Goal: Navigation & Orientation: Find specific page/section

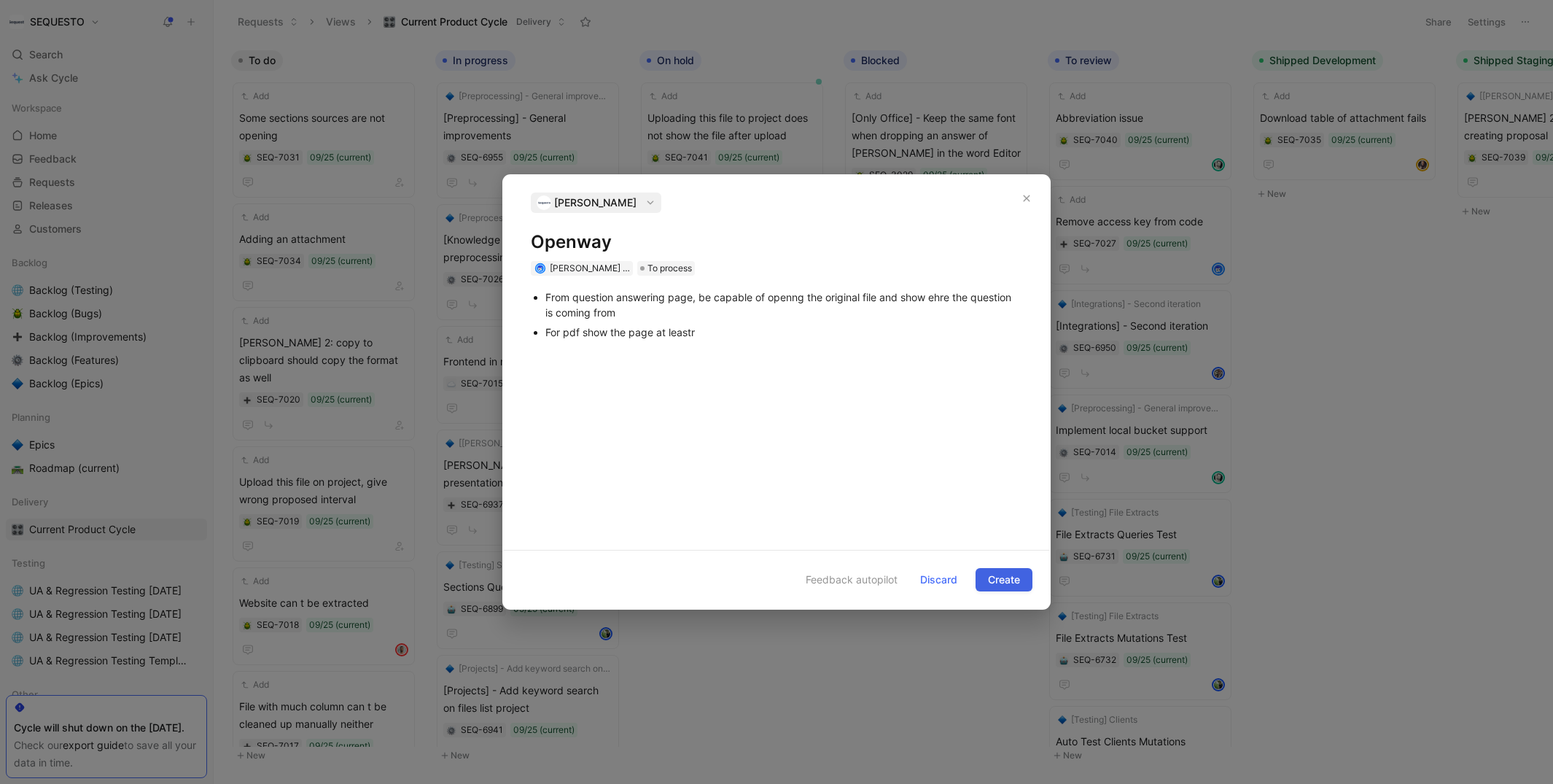
click at [1002, 577] on span "Create" at bounding box center [1004, 579] width 32 height 18
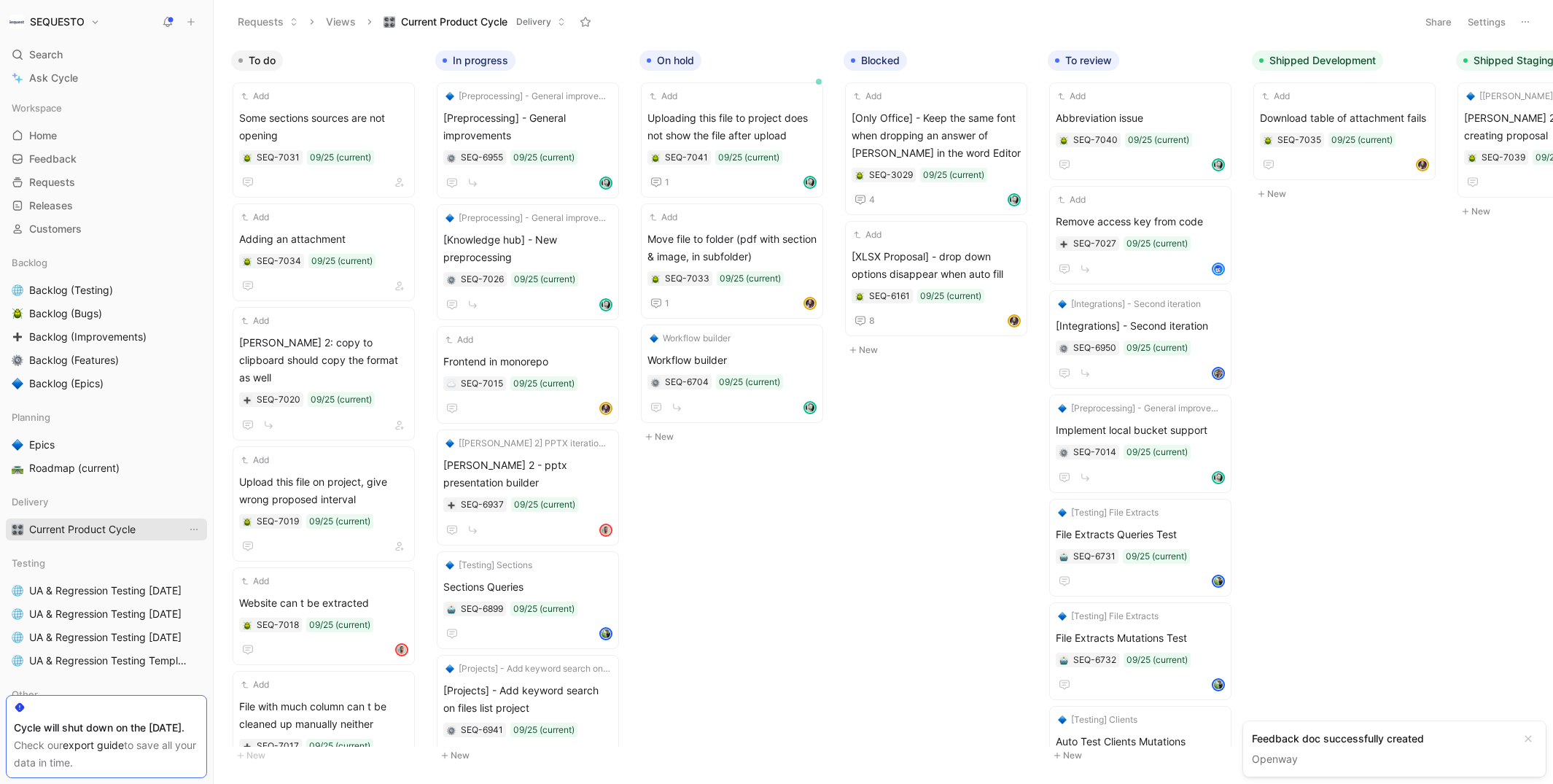
click at [62, 527] on span "Current Product Cycle" at bounding box center [82, 528] width 107 height 14
click at [291, 243] on span "Adding an attachment" at bounding box center [324, 239] width 169 height 18
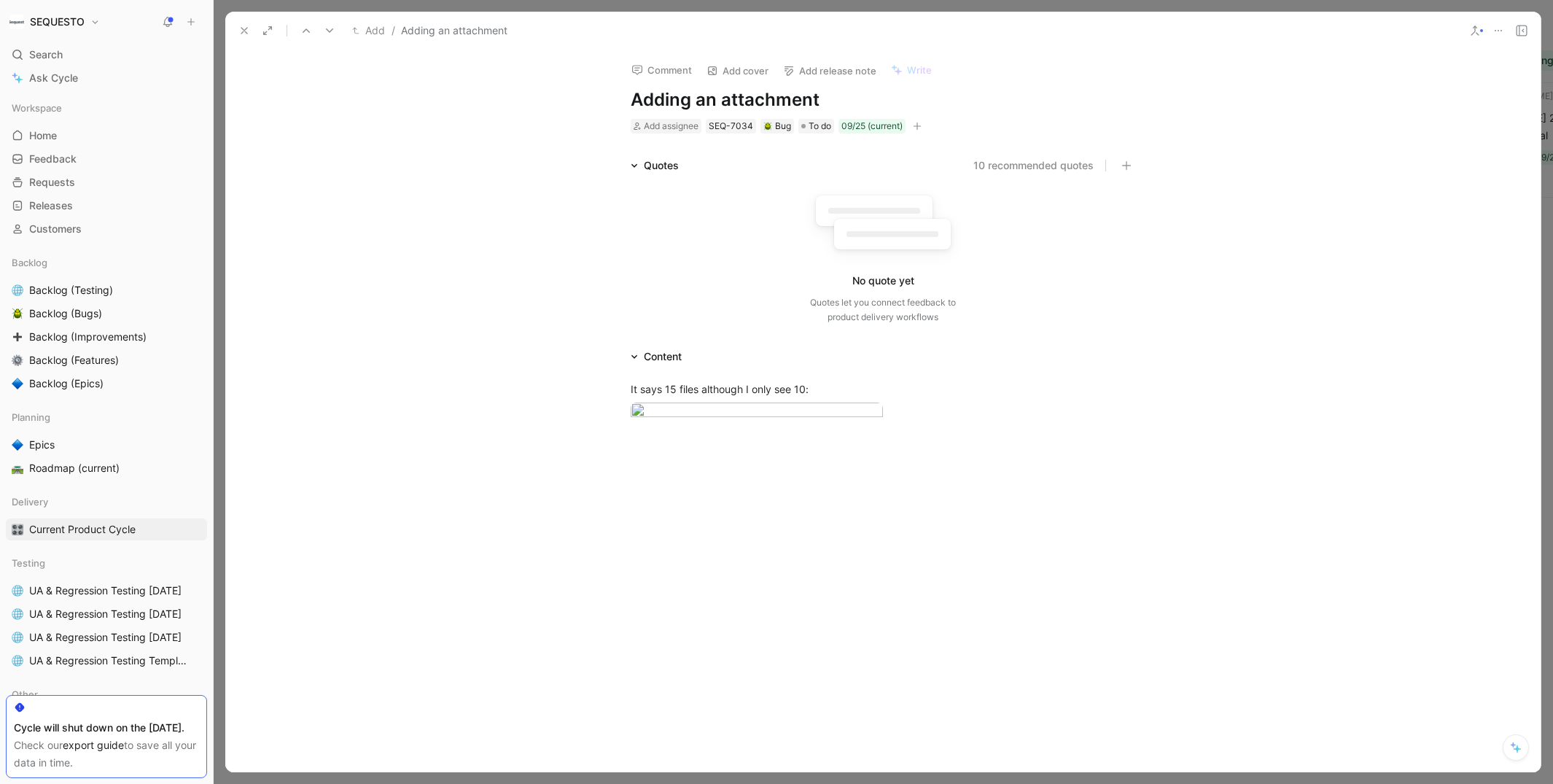
click at [242, 26] on icon at bounding box center [244, 30] width 11 height 11
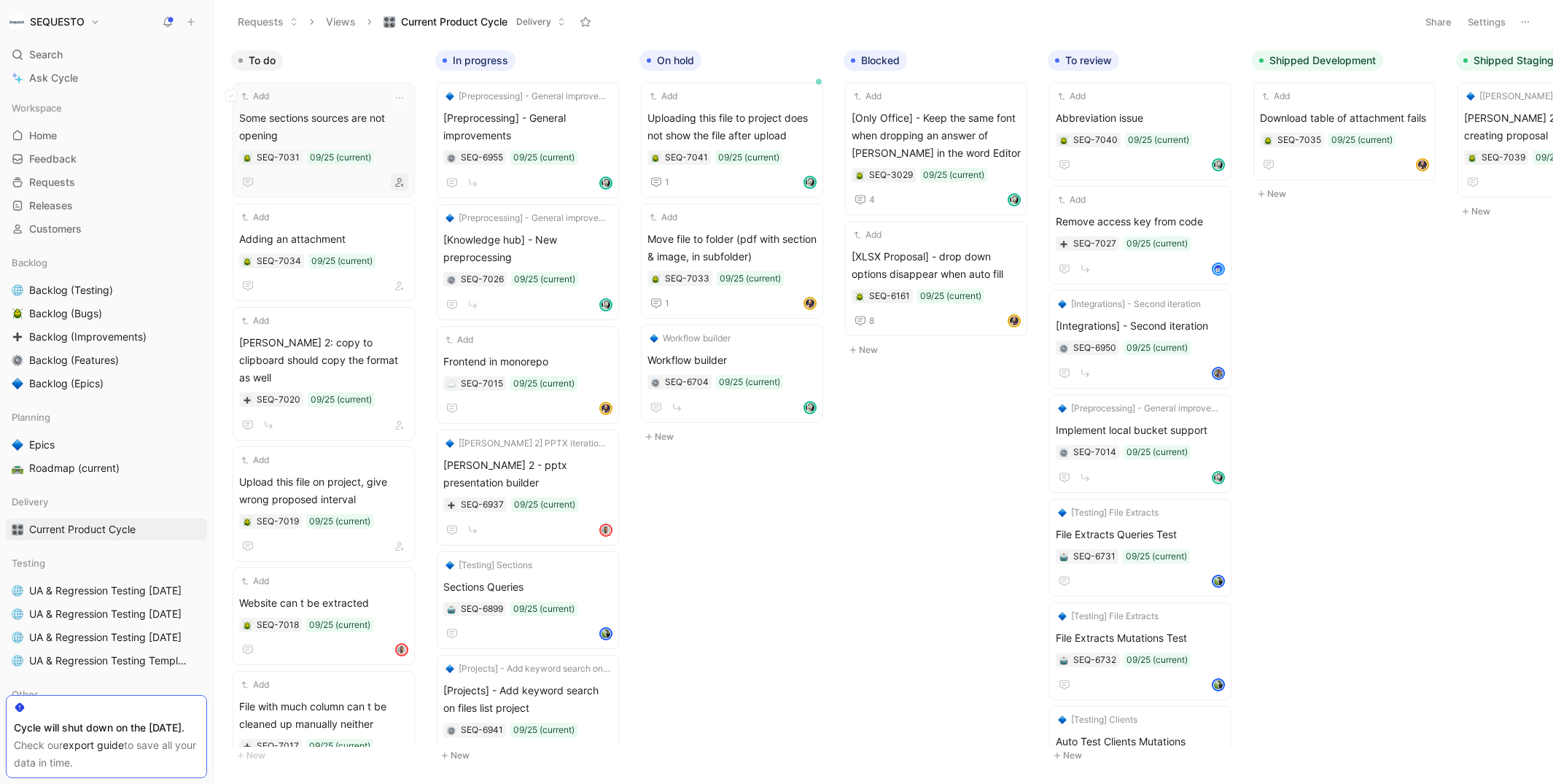
click at [404, 184] on icon "button" at bounding box center [399, 182] width 8 height 8
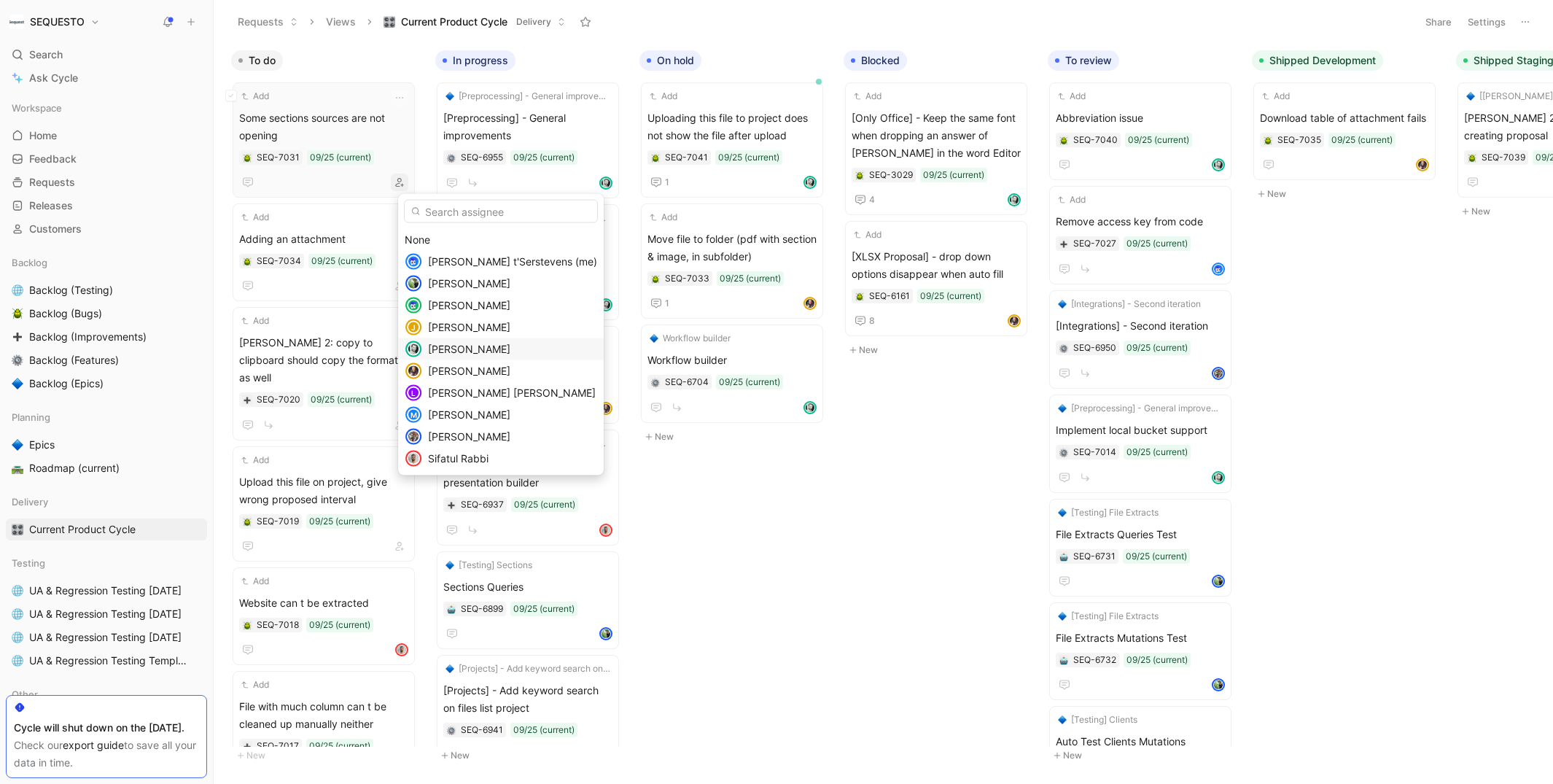
click at [464, 350] on span "[PERSON_NAME]" at bounding box center [469, 348] width 82 height 12
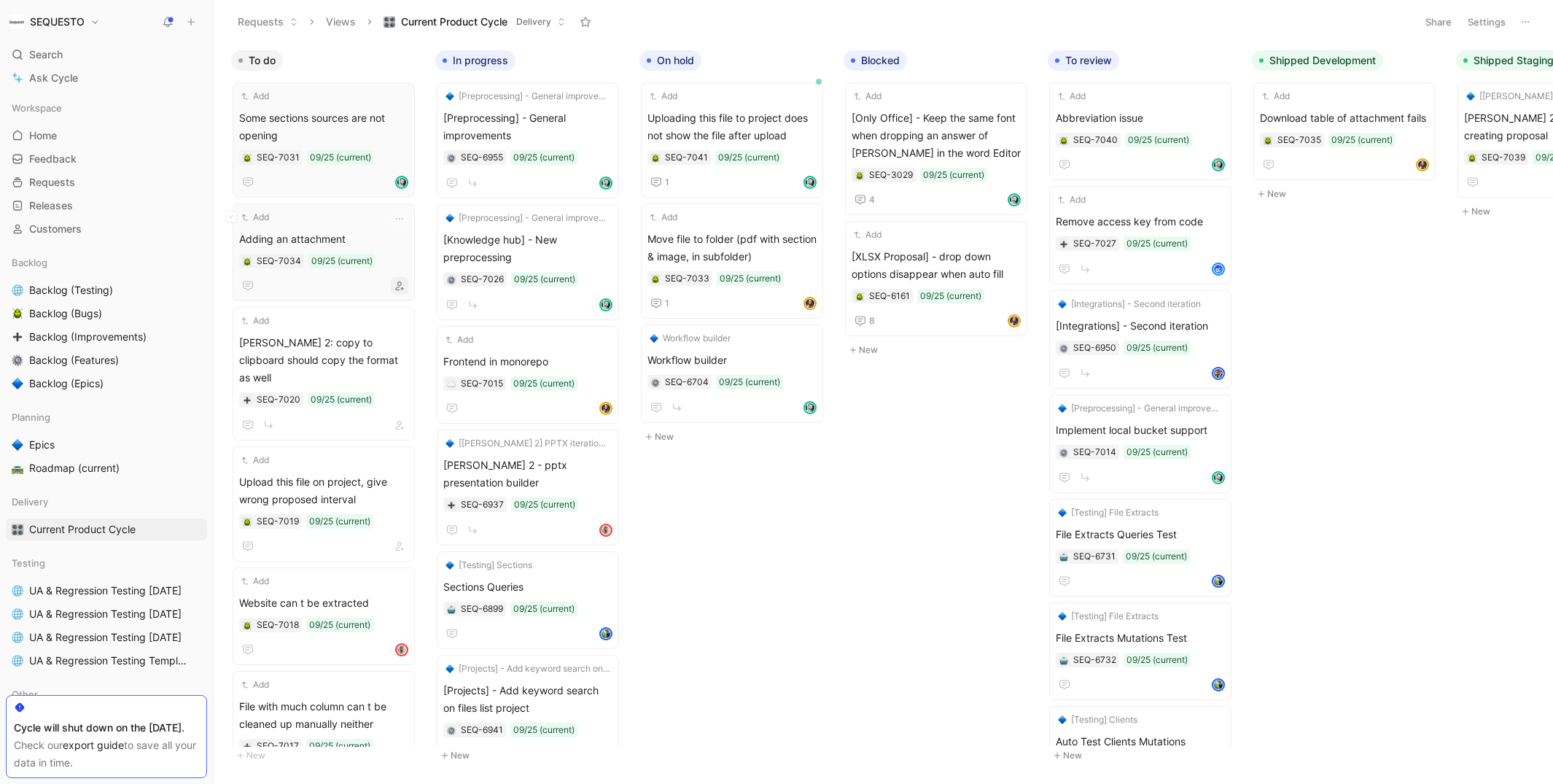
click at [402, 286] on icon "button" at bounding box center [399, 285] width 8 height 8
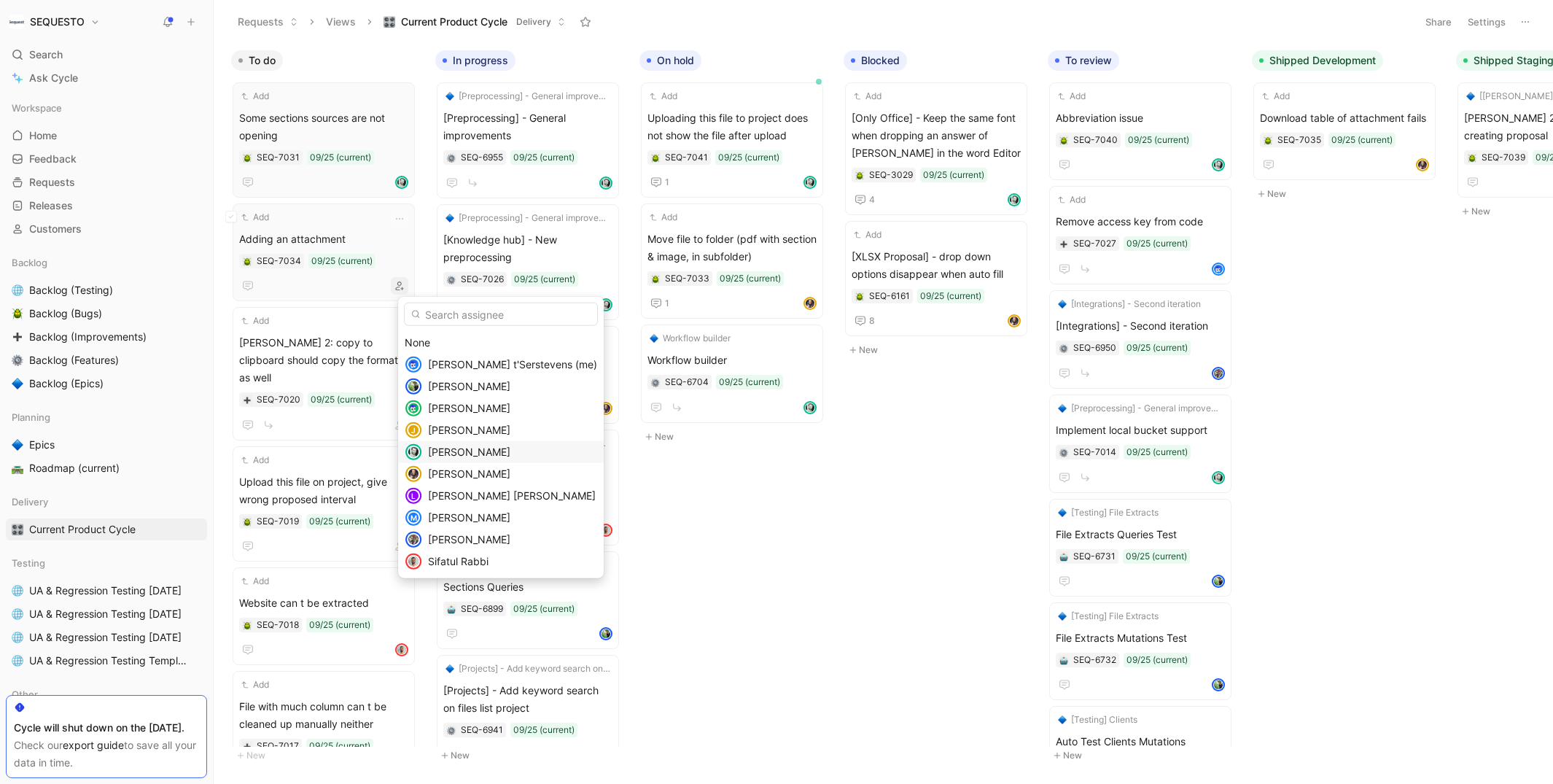
click at [451, 451] on span "[PERSON_NAME]" at bounding box center [469, 451] width 82 height 12
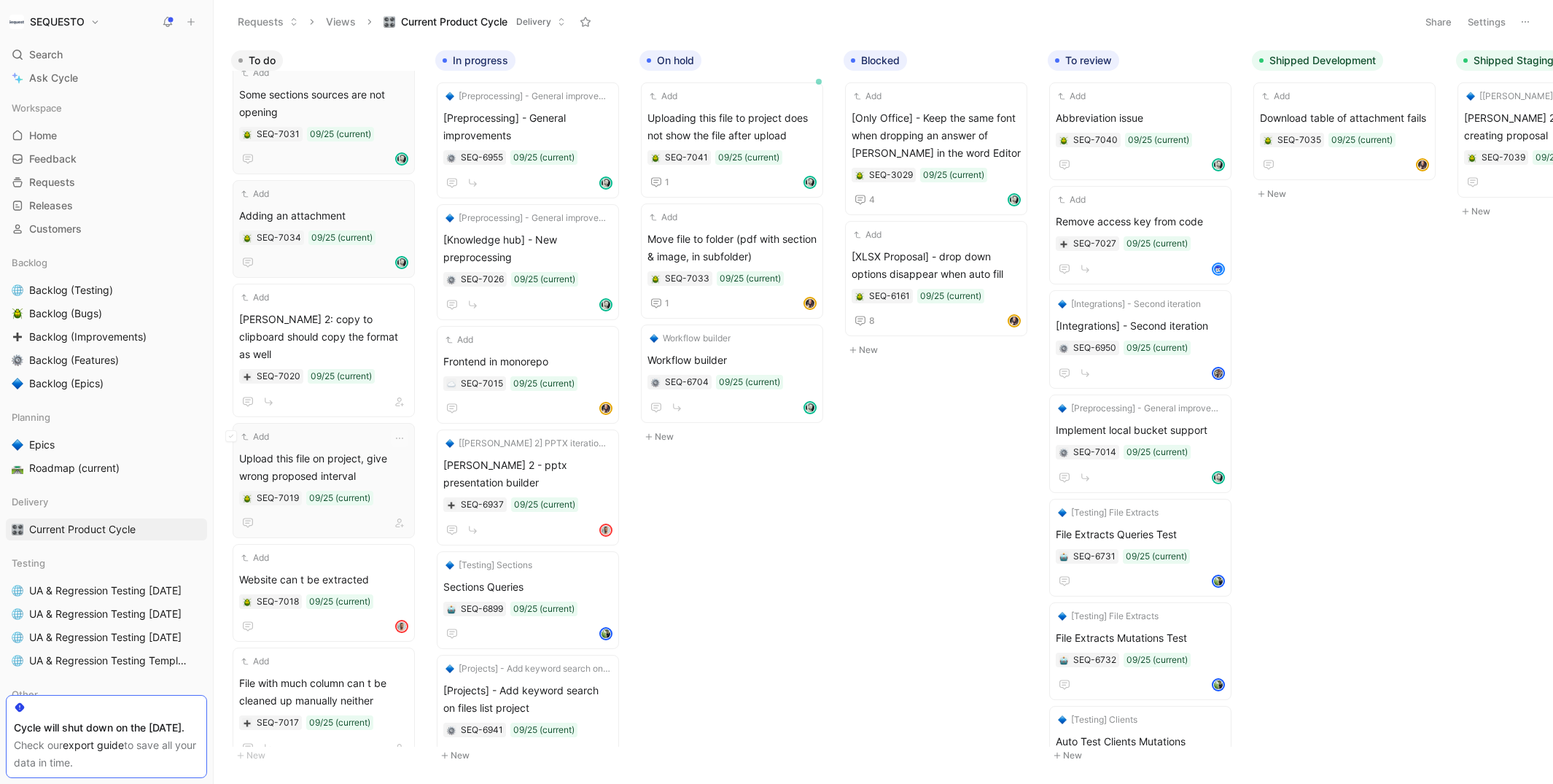
scroll to position [23, 0]
click at [404, 398] on icon "button" at bounding box center [399, 402] width 8 height 8
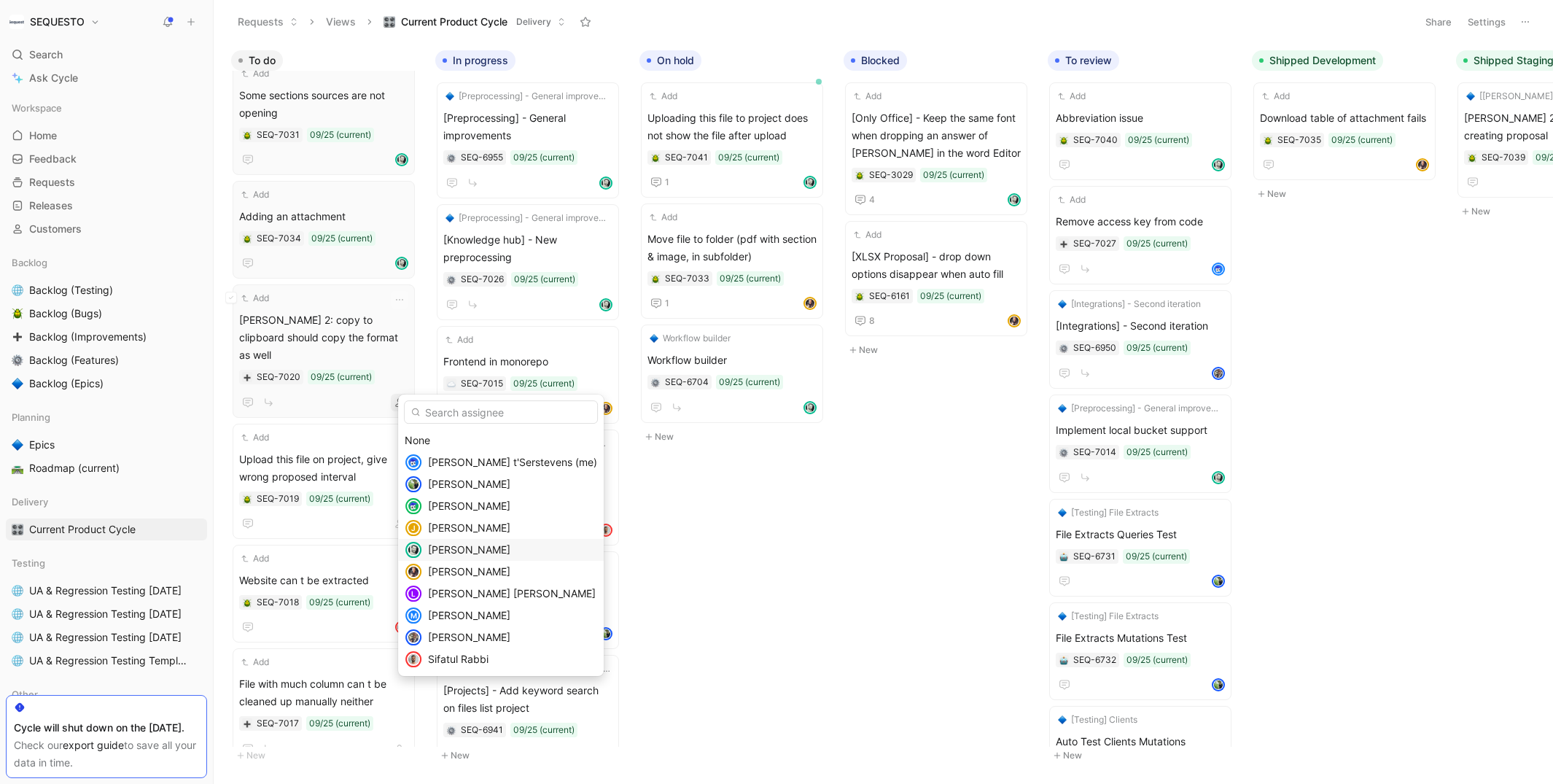
click at [468, 554] on span "[PERSON_NAME]" at bounding box center [469, 549] width 82 height 12
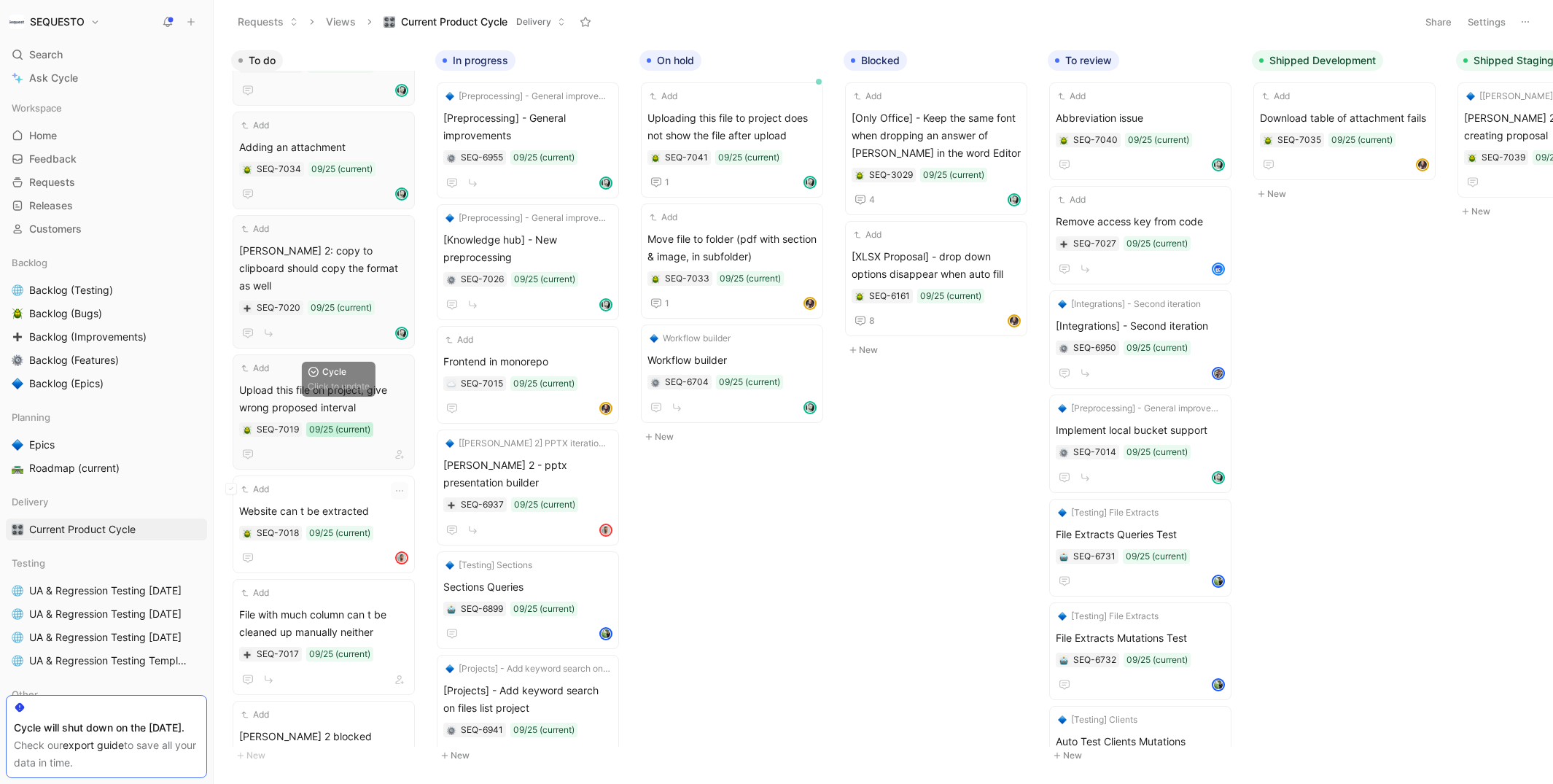
scroll to position [117, 0]
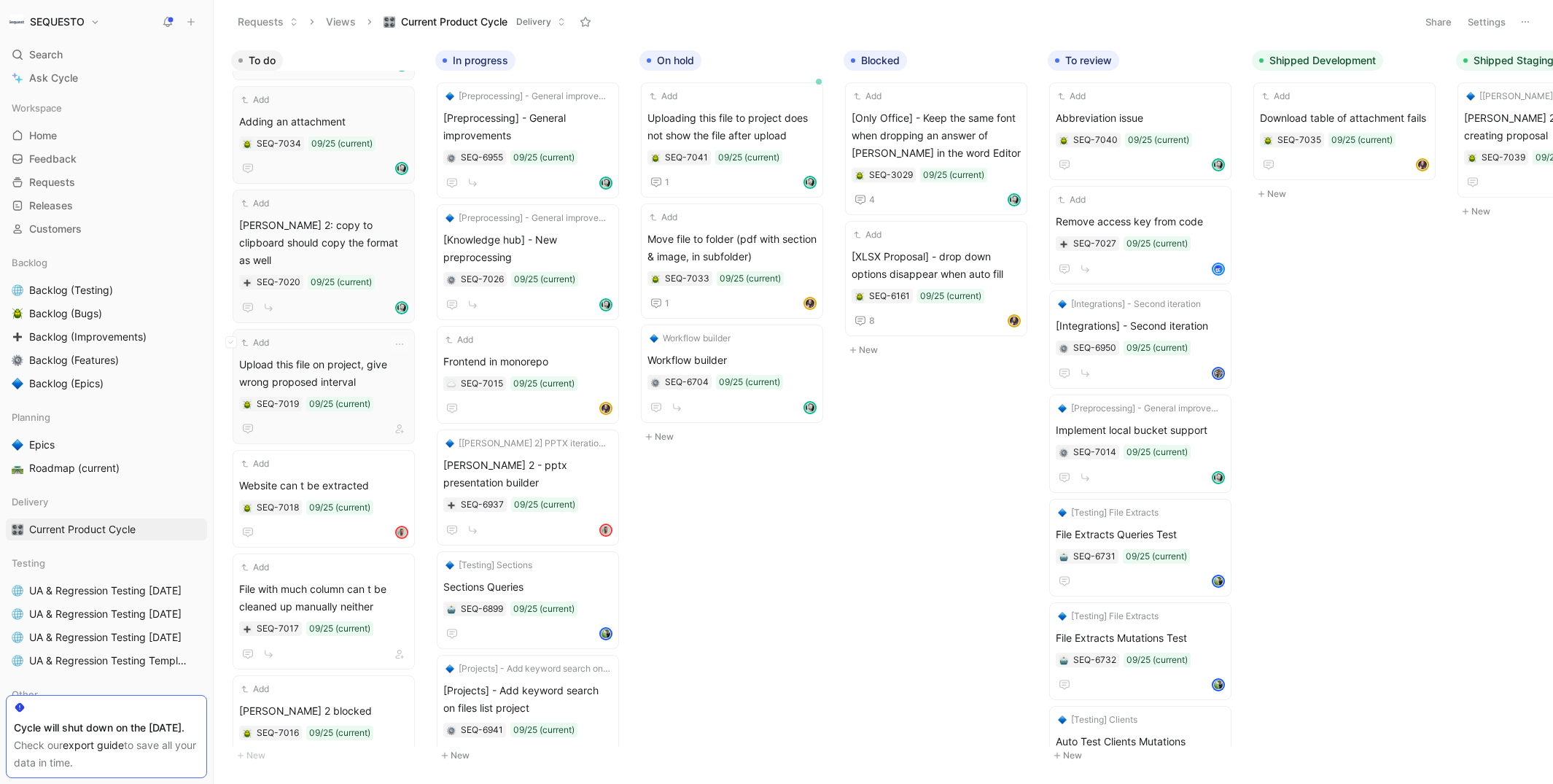
click at [309, 356] on span "Upload this file on project, give wrong proposed interval" at bounding box center [324, 373] width 169 height 35
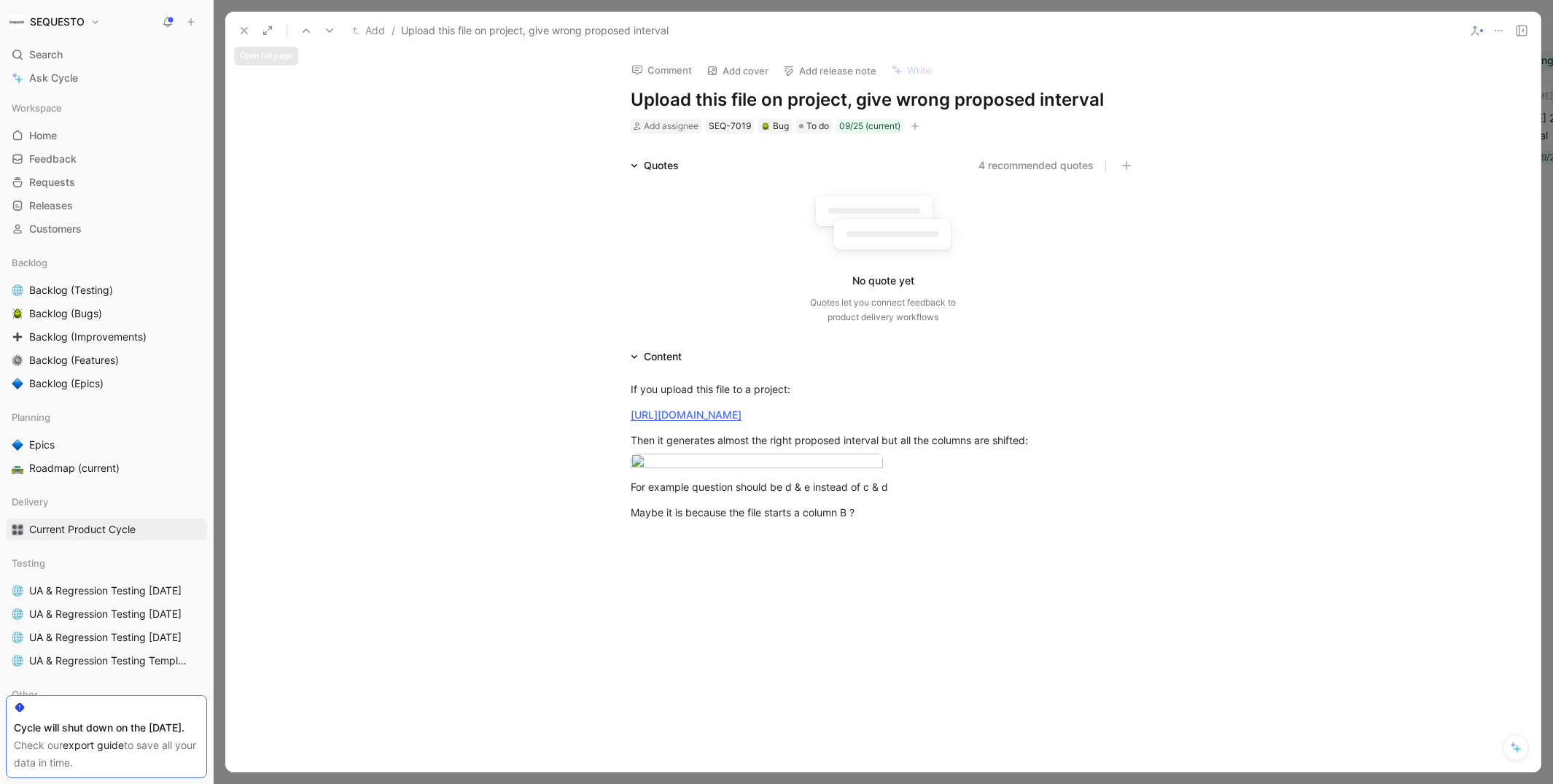
click at [247, 29] on icon at bounding box center [244, 30] width 11 height 11
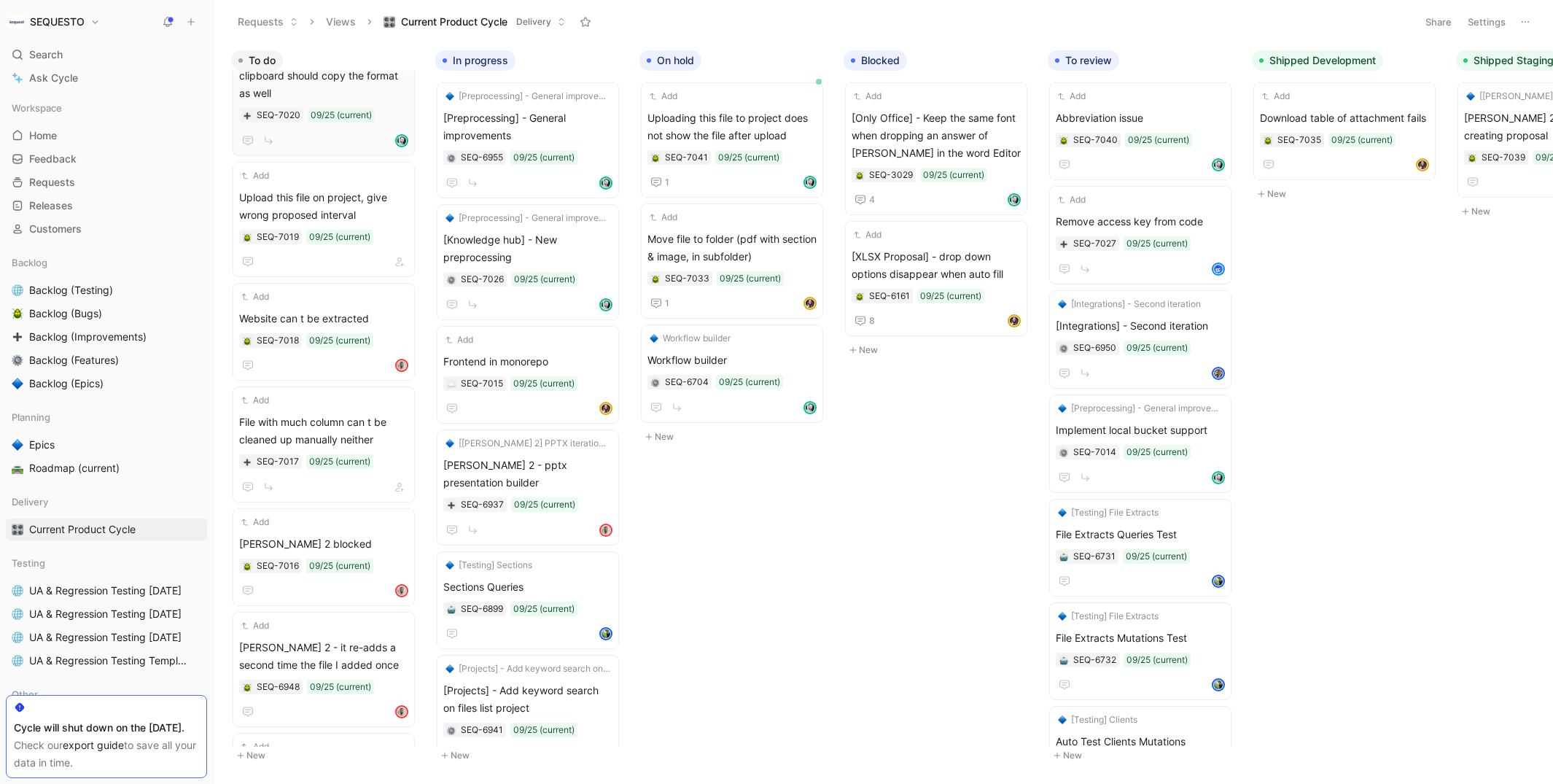
scroll to position [292, 0]
